Goal: Transaction & Acquisition: Purchase product/service

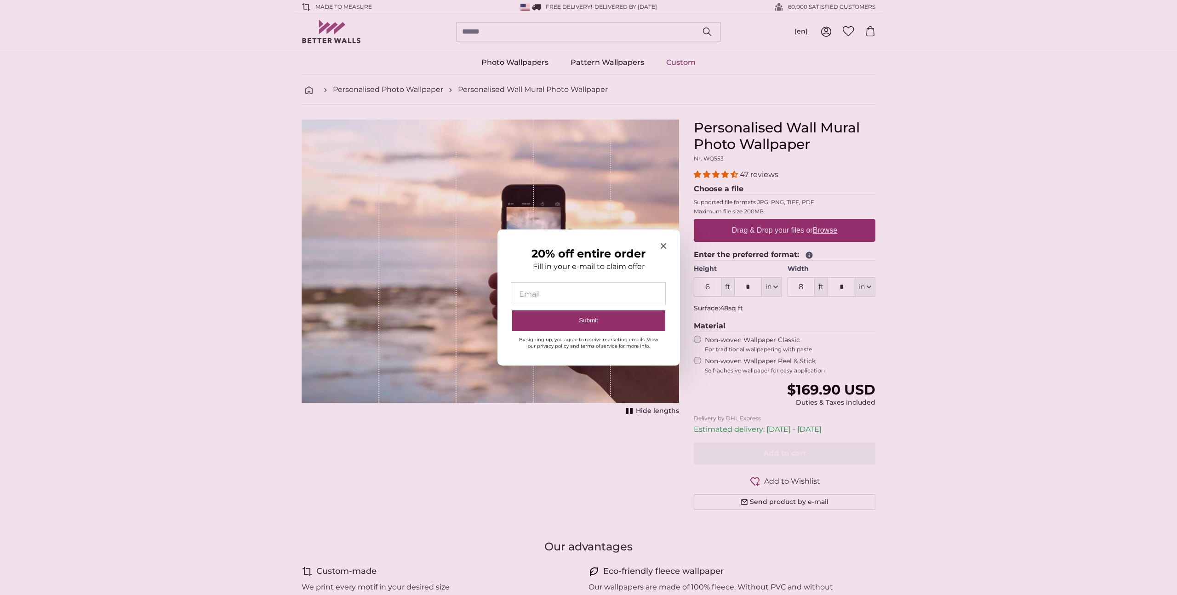
click at [661, 246] on icon "Close modal" at bounding box center [664, 246] width 6 height 6
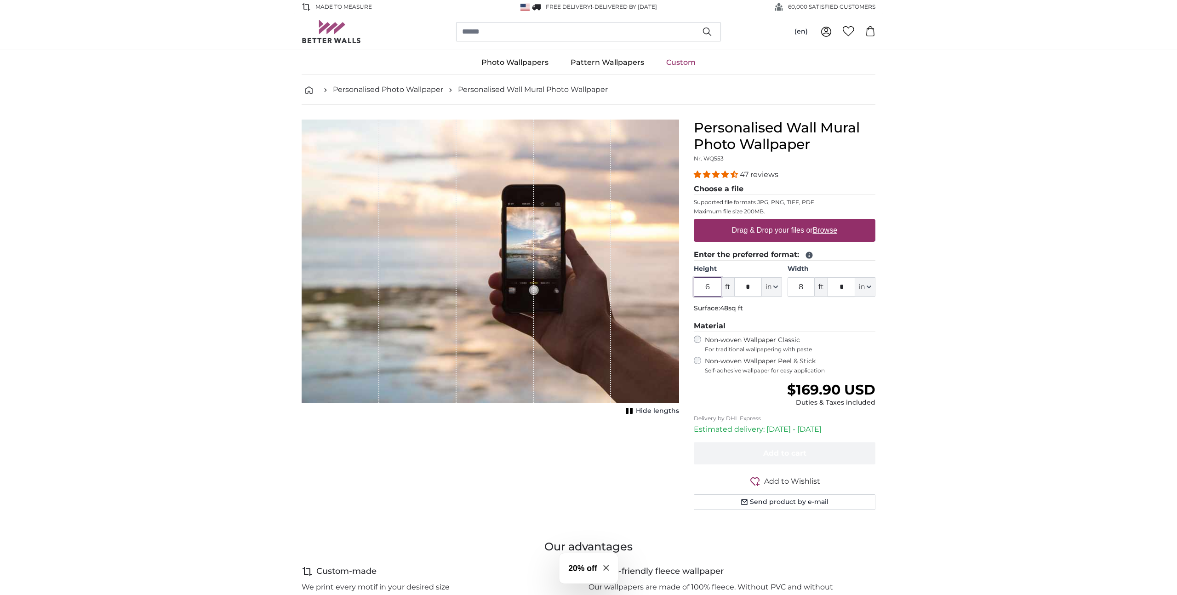
click at [713, 288] on input "6" at bounding box center [708, 286] width 28 height 19
click at [805, 231] on label "Drag & Drop your files or Browse" at bounding box center [784, 230] width 113 height 18
click at [805, 222] on input "Drag & Drop your files or Browse" at bounding box center [785, 220] width 182 height 3
type input "**********"
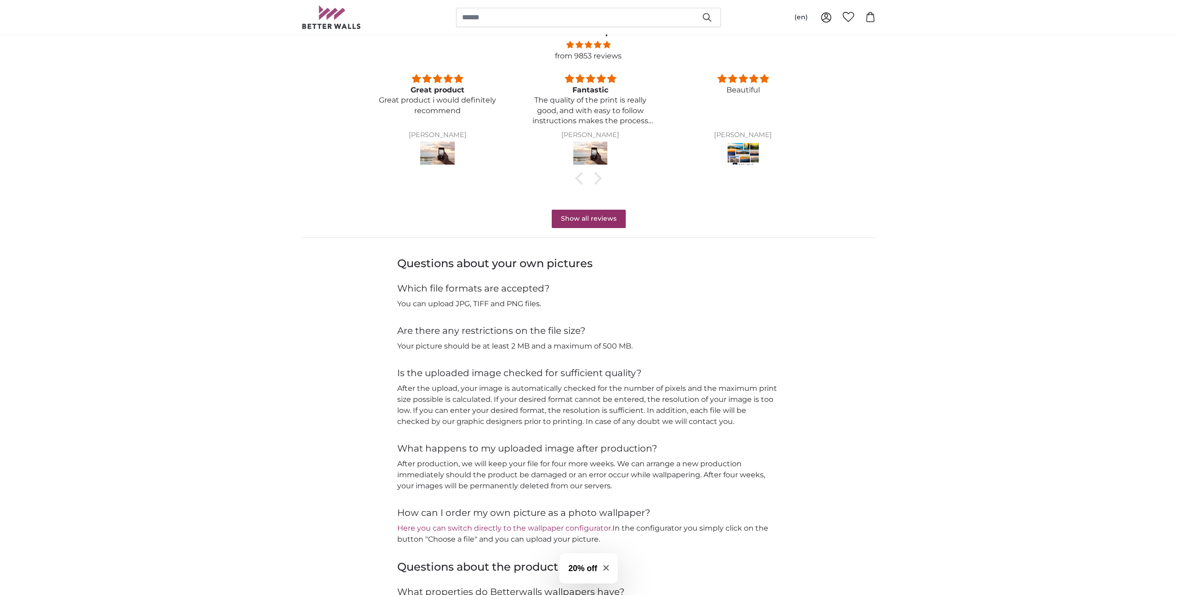
scroll to position [588, 0]
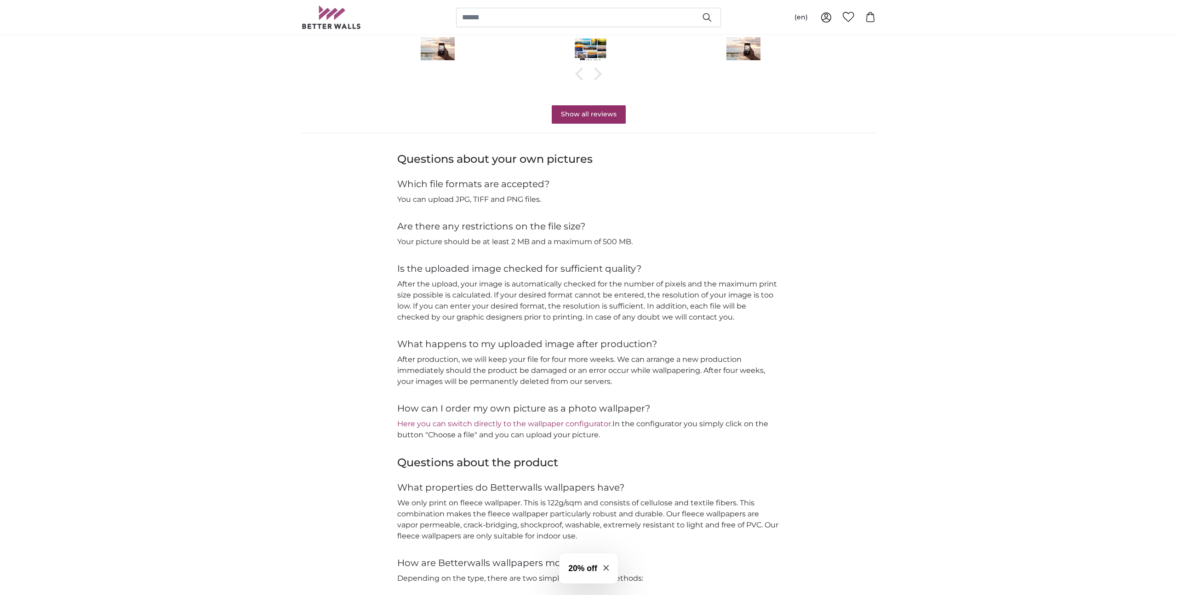
type input "13"
type input "***"
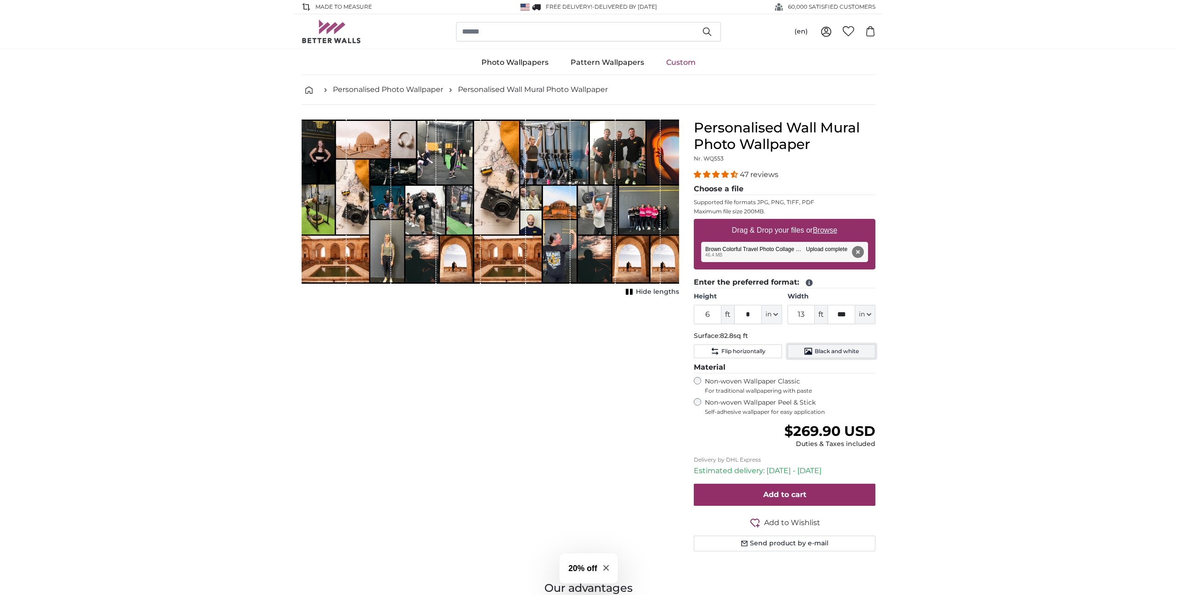
click at [837, 354] on span "Black and white" at bounding box center [837, 351] width 44 height 7
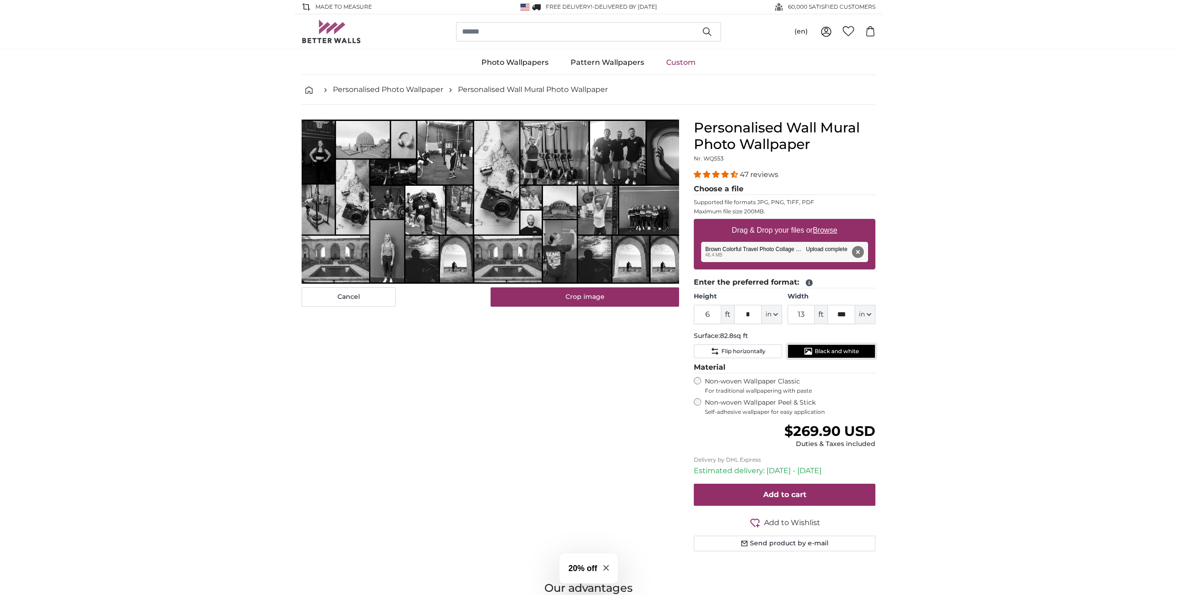
click at [828, 353] on span "Black and white" at bounding box center [837, 351] width 44 height 7
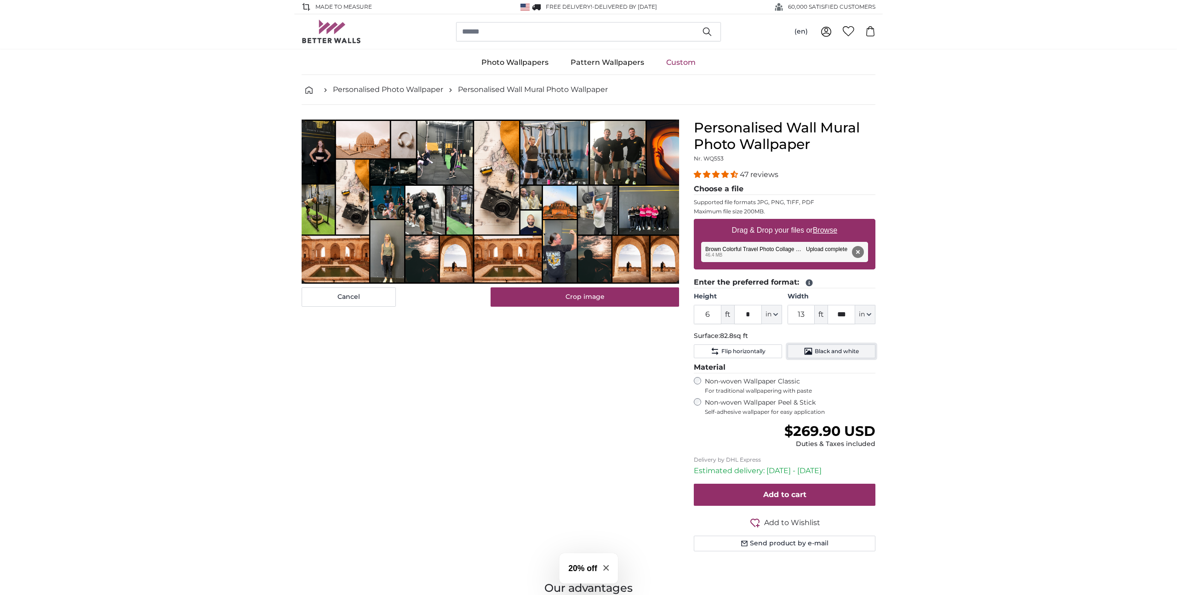
click at [830, 354] on span "Black and white" at bounding box center [837, 351] width 44 height 7
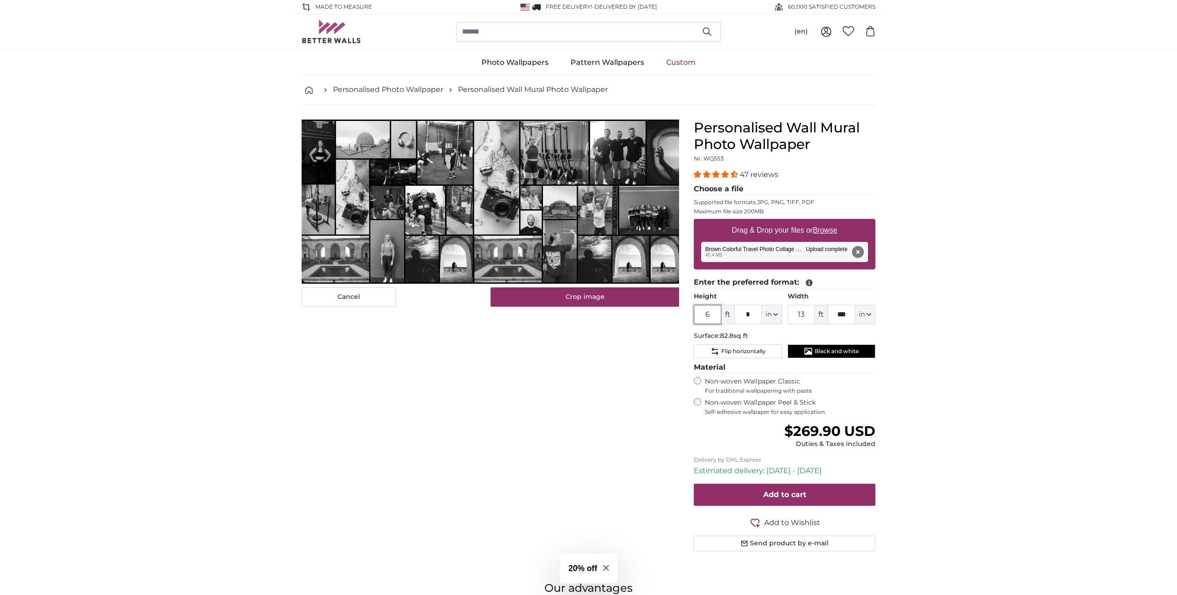
click at [716, 315] on input "6" at bounding box center [708, 314] width 28 height 19
type input "8"
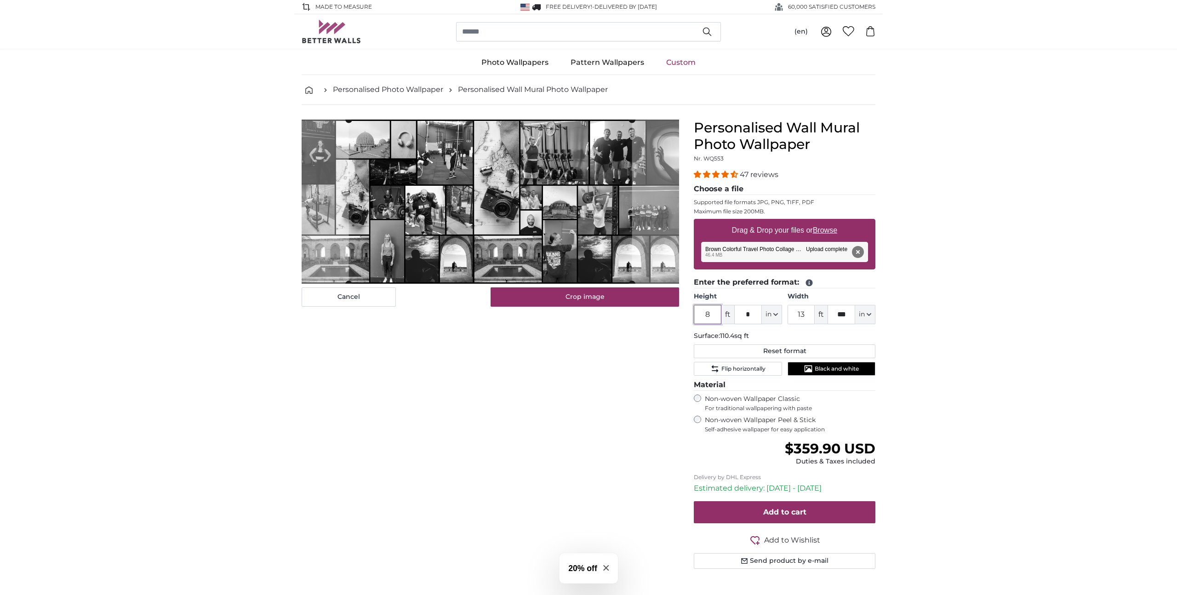
type input "8"
click at [752, 314] on input "*" at bounding box center [748, 314] width 28 height 19
type input "*"
click at [808, 315] on input "13" at bounding box center [802, 314] width 28 height 19
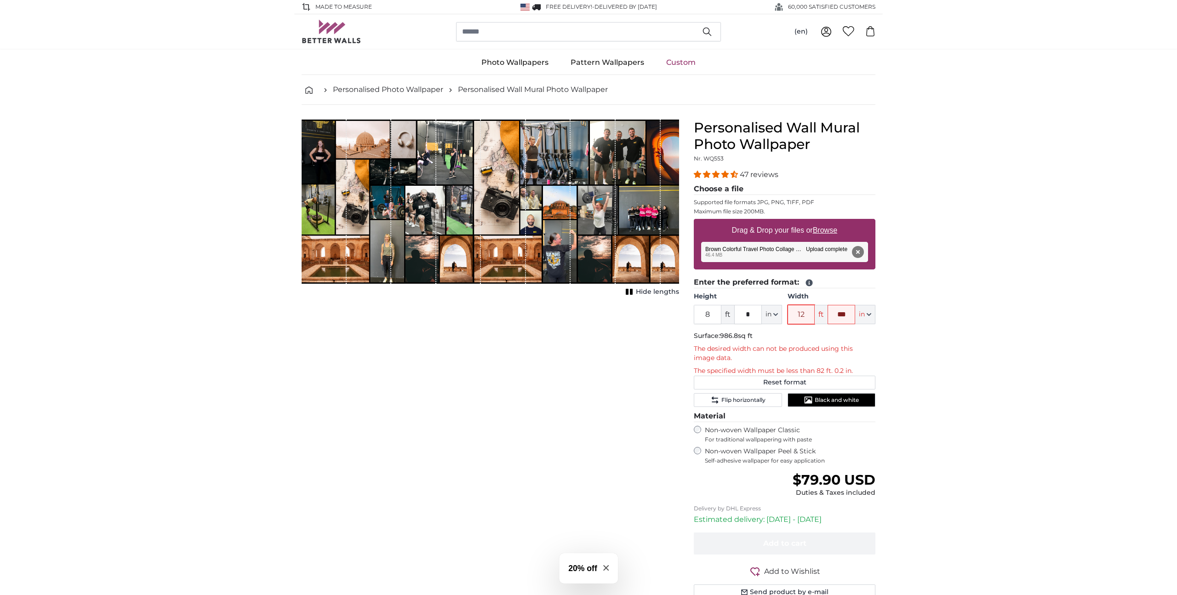
type input "1"
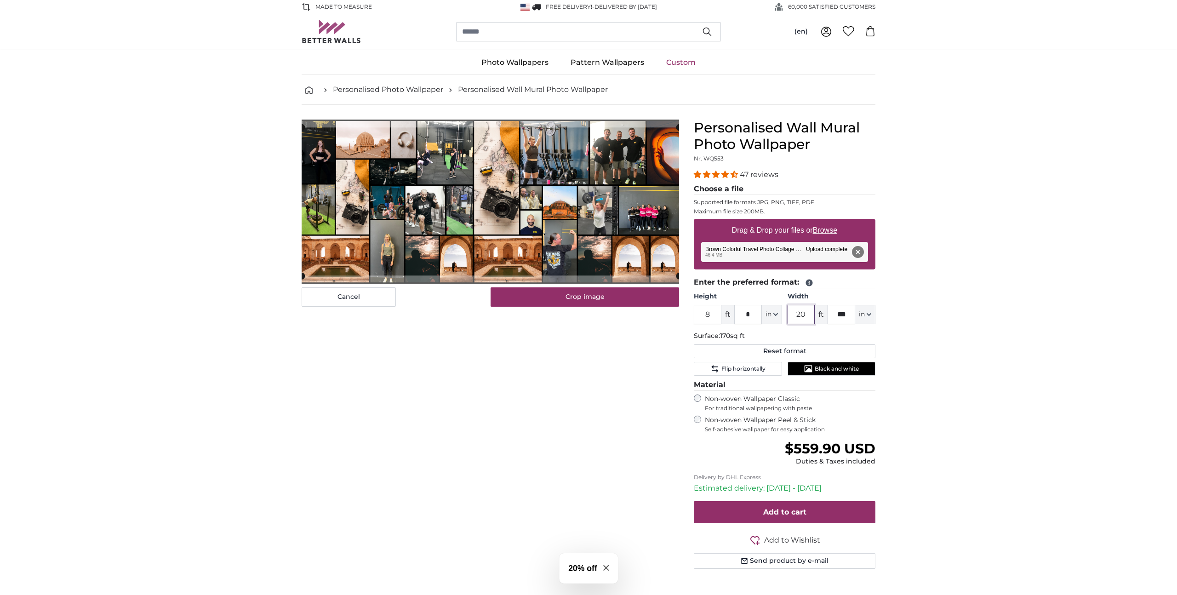
type input "2"
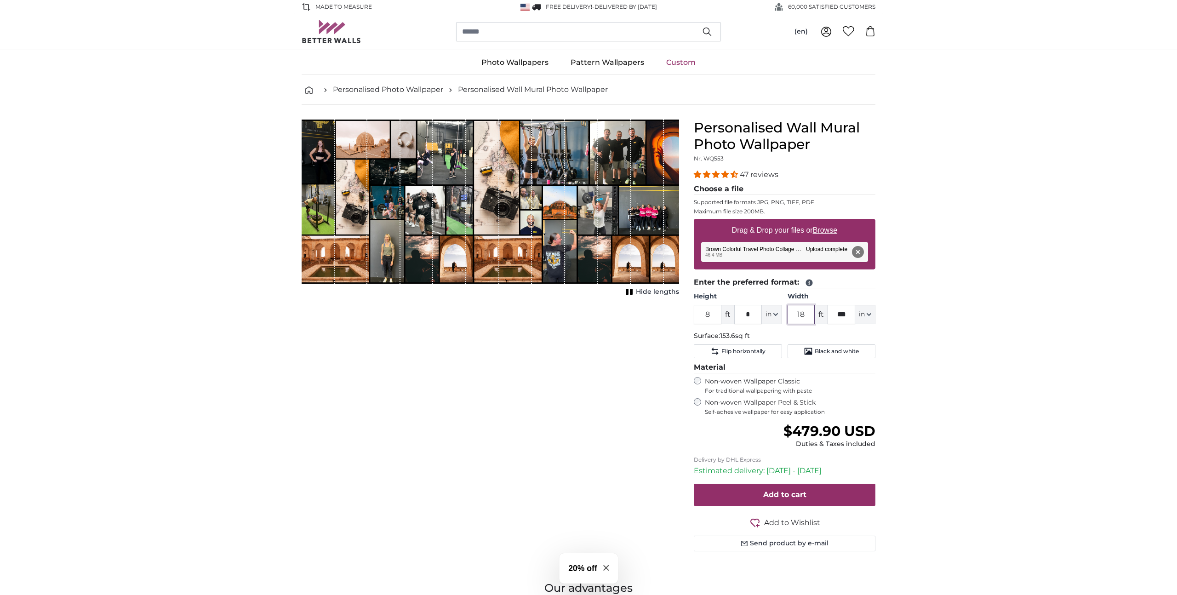
type input "18"
click at [847, 314] on input "***" at bounding box center [842, 314] width 28 height 19
type input "*"
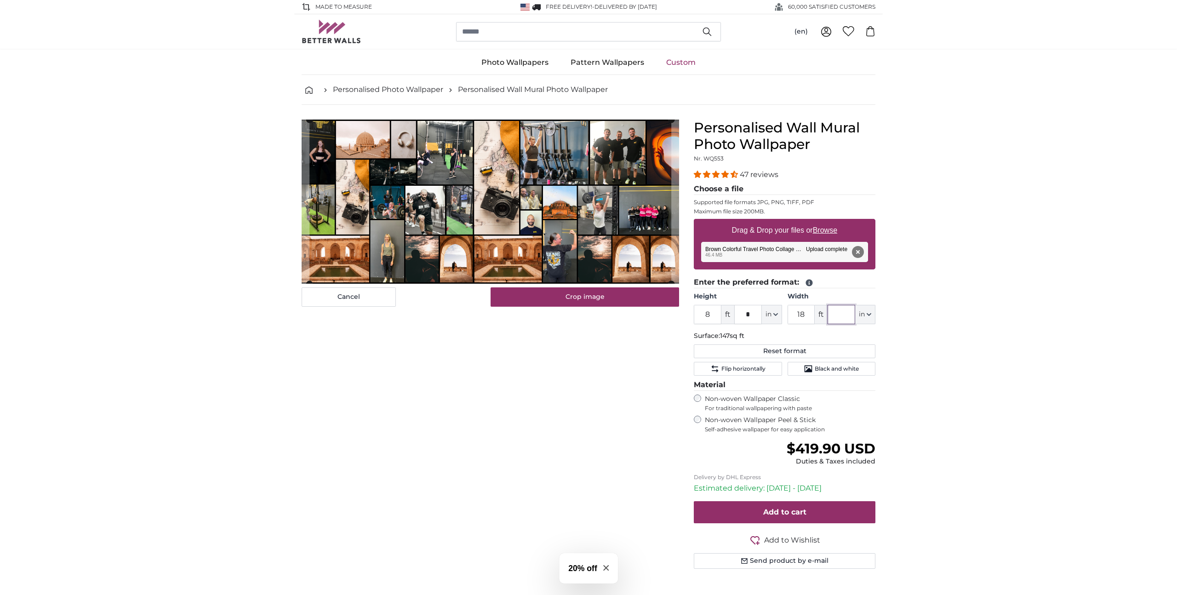
type input "*"
click at [851, 315] on input "***" at bounding box center [842, 314] width 28 height 19
type input "***"
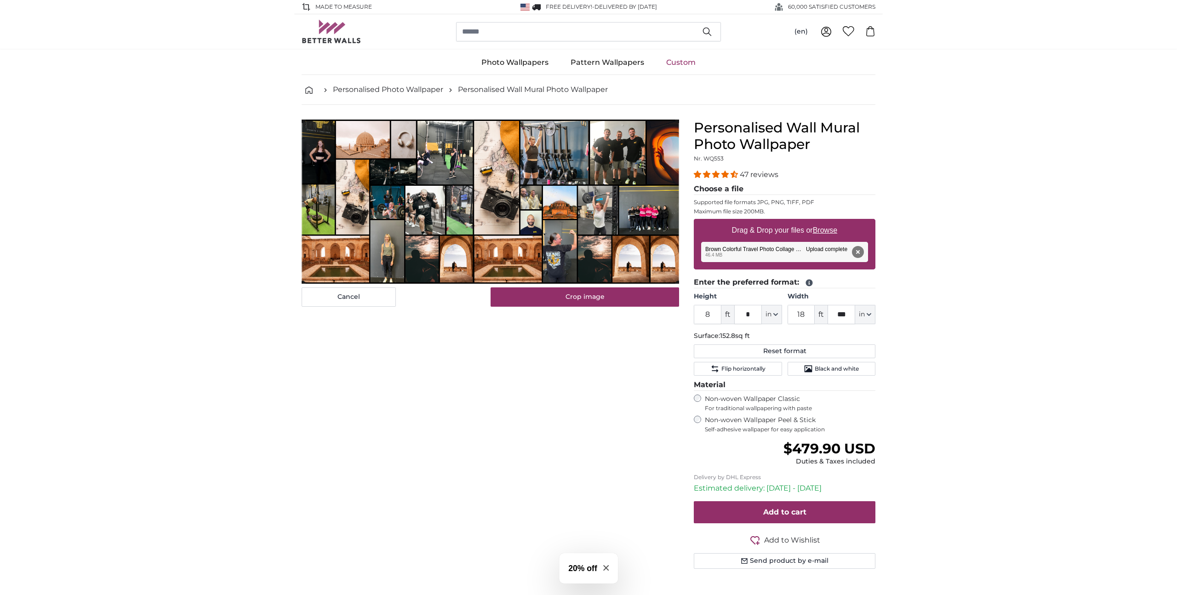
click at [531, 344] on div "Cancel Crop image Hide lengths" at bounding box center [490, 355] width 392 height 471
click at [822, 368] on span "Black and white" at bounding box center [837, 368] width 44 height 7
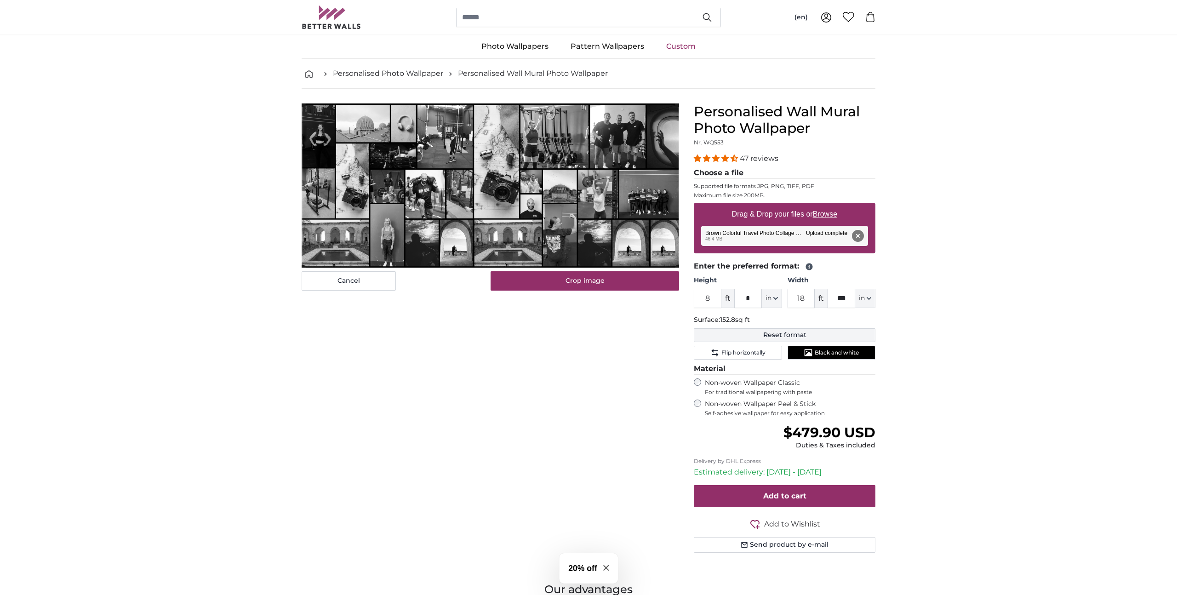
scroll to position [16, 0]
click at [745, 353] on span "Flip horizontally" at bounding box center [743, 352] width 44 height 7
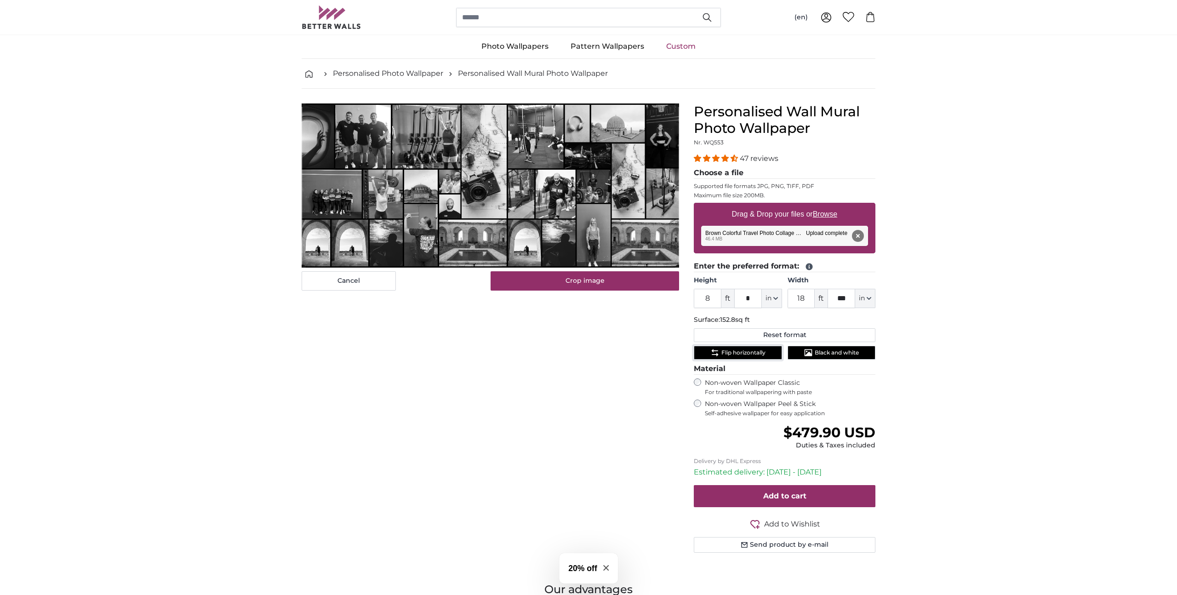
click at [745, 353] on span "Flip horizontally" at bounding box center [743, 352] width 44 height 7
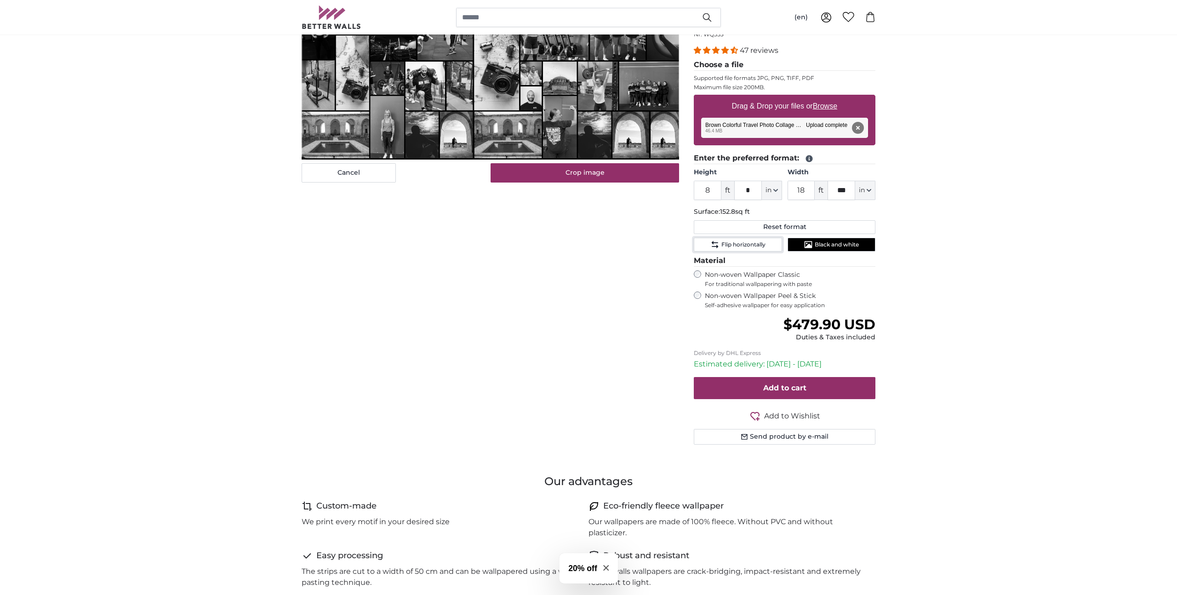
scroll to position [0, 0]
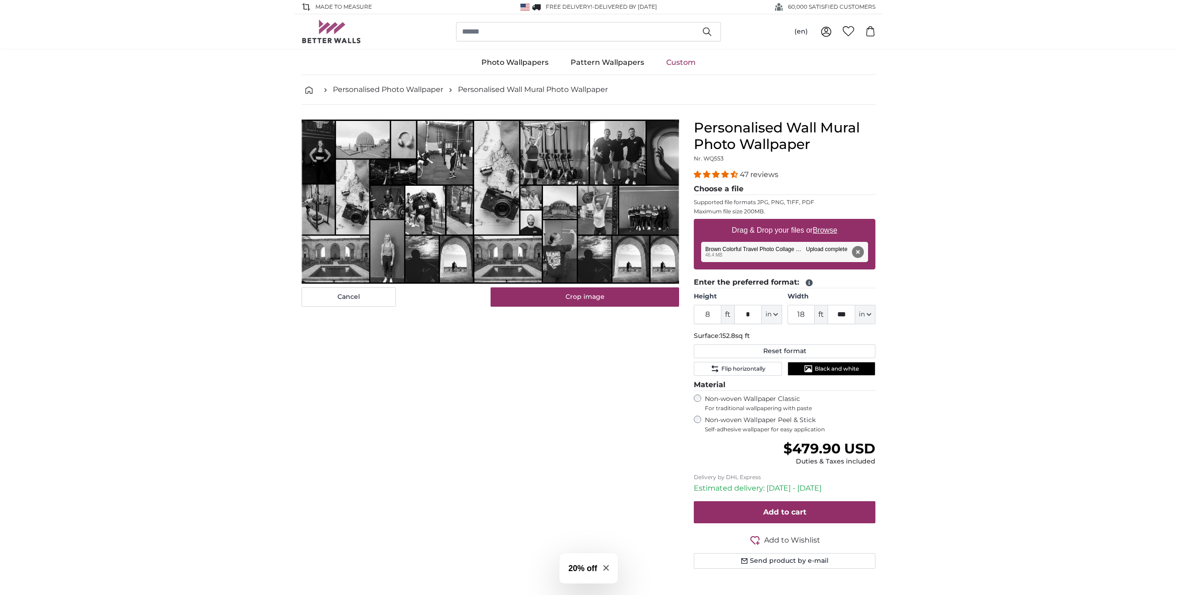
click at [734, 296] on label "Height" at bounding box center [738, 296] width 88 height 9
click at [721, 305] on input "8" at bounding box center [708, 314] width 28 height 19
click at [807, 282] on icon at bounding box center [809, 283] width 7 height 7
